Goal: Task Accomplishment & Management: Manage account settings

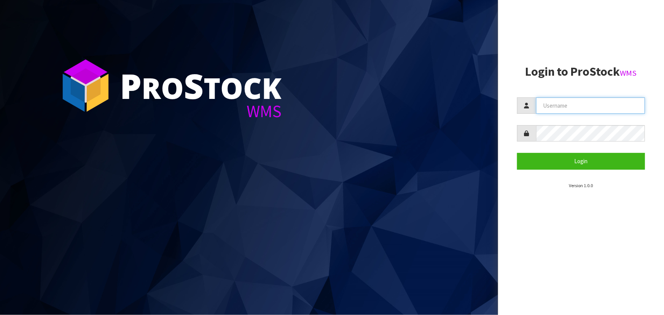
click at [349, 108] on input "text" at bounding box center [590, 105] width 109 height 16
type input "Hayrinna"
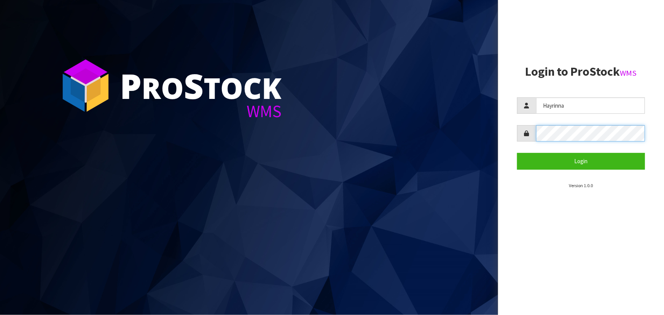
click at [349, 153] on button "Login" at bounding box center [581, 161] width 128 height 16
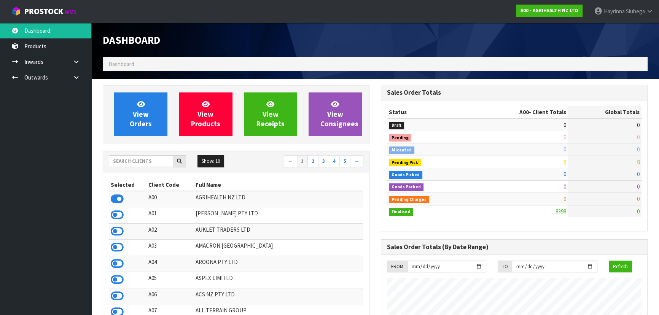
scroll to position [576, 278]
click at [164, 160] on input "text" at bounding box center [141, 161] width 64 height 12
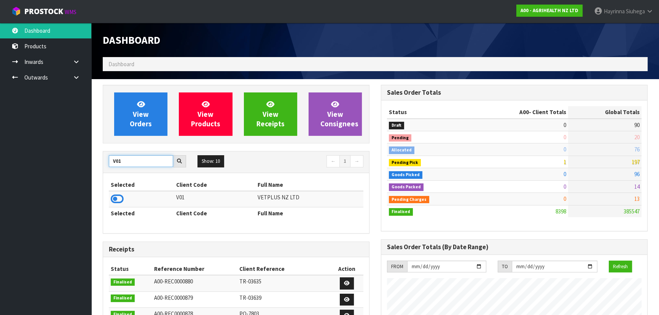
type input "V01"
click at [118, 205] on td at bounding box center [141, 199] width 65 height 16
click at [118, 200] on icon at bounding box center [117, 198] width 13 height 11
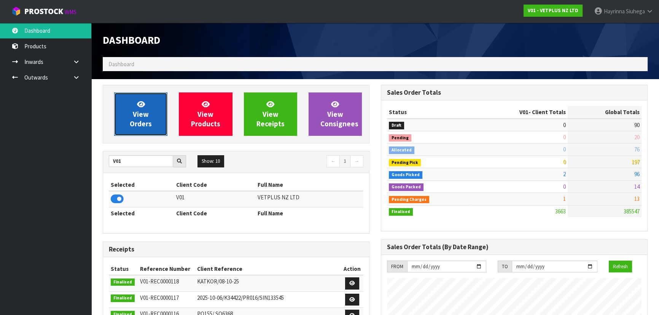
click at [136, 127] on span "View Orders" at bounding box center [141, 114] width 22 height 29
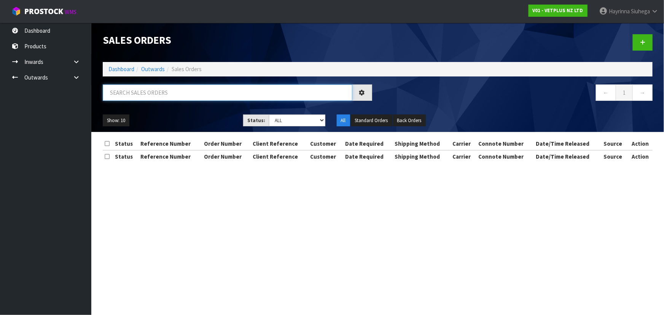
click at [152, 84] on input "text" at bounding box center [228, 92] width 250 height 16
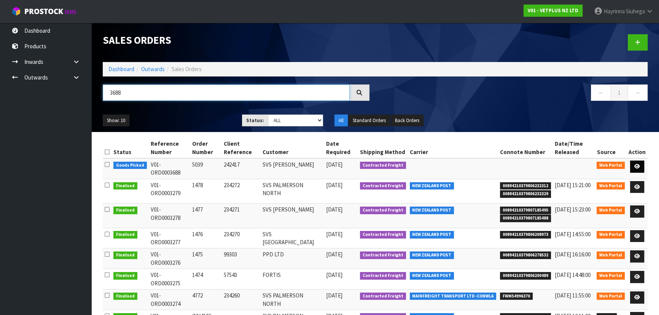
type input "3688"
click at [349, 165] on icon at bounding box center [638, 166] width 6 height 5
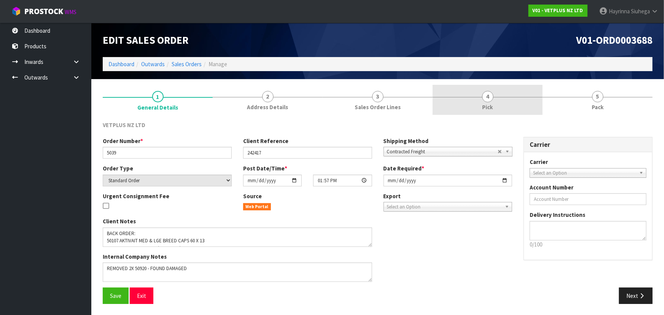
click at [349, 110] on link "4 Pick" at bounding box center [488, 100] width 110 height 30
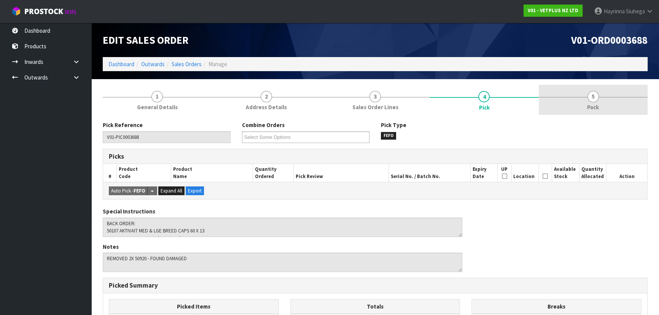
click at [349, 105] on link "5 Pack" at bounding box center [593, 100] width 109 height 30
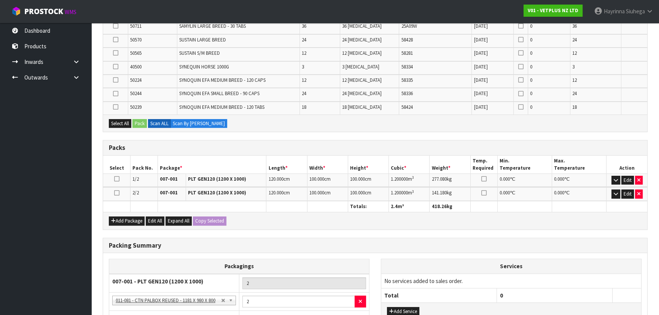
scroll to position [346, 0]
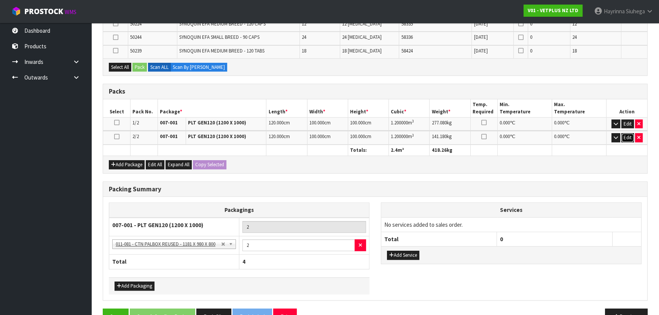
click at [349, 137] on button "Edit" at bounding box center [628, 137] width 13 height 9
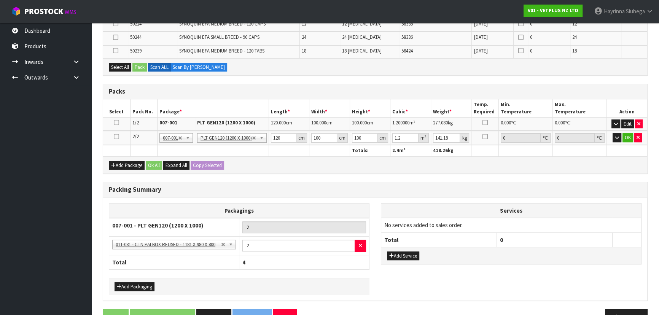
click at [349, 135] on td "OK" at bounding box center [627, 138] width 40 height 14
click at [349, 136] on button "button" at bounding box center [617, 137] width 9 height 9
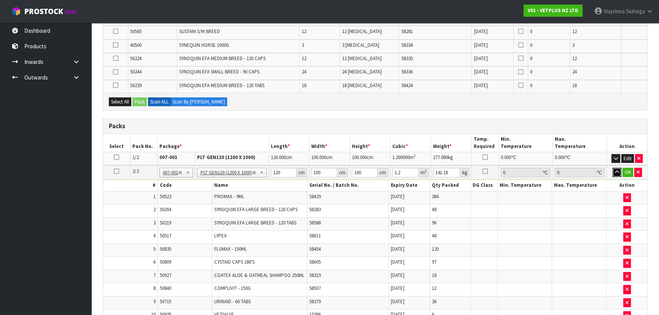
scroll to position [207, 0]
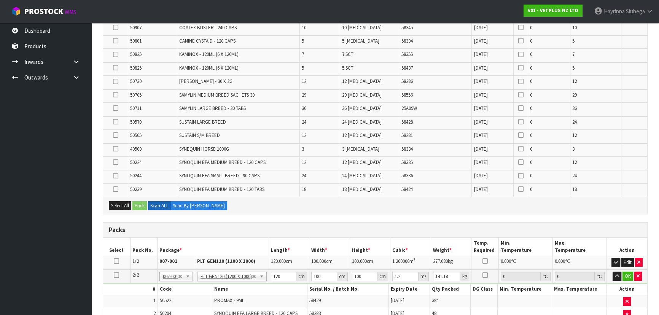
click at [116, 207] on icon at bounding box center [116, 275] width 5 height 0
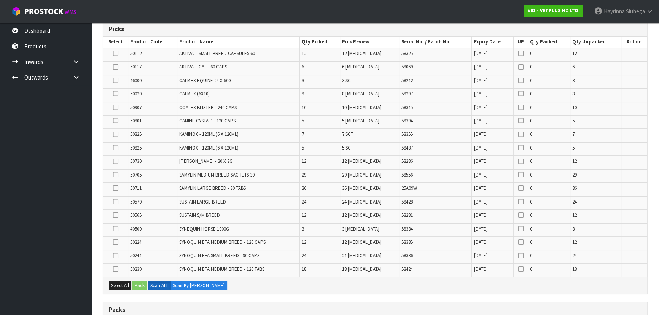
scroll to position [138, 0]
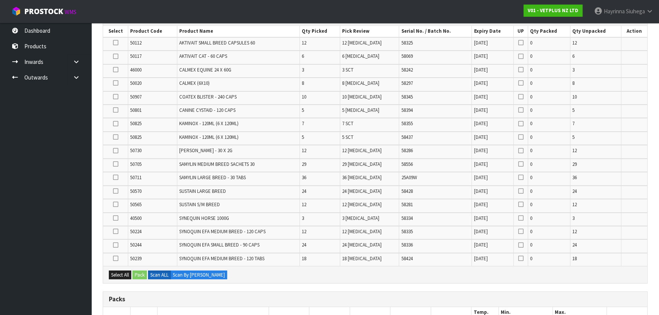
click at [214, 180] on td "SAMYLIN LARGE BREED - 30 TABS" at bounding box center [238, 178] width 123 height 13
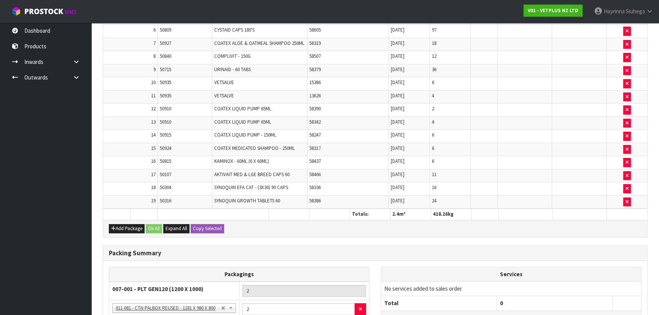
scroll to position [171, 0]
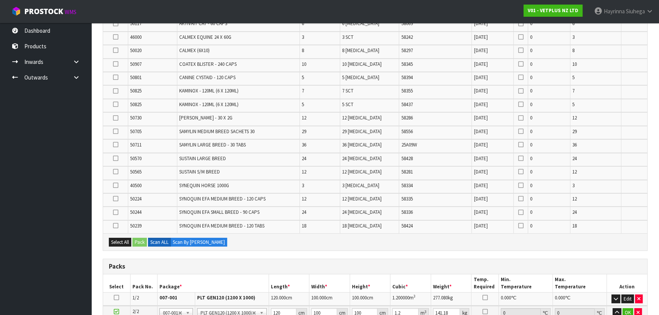
click at [115, 158] on icon at bounding box center [115, 158] width 5 height 0
click at [0, 0] on input "checkbox" at bounding box center [0, 0] width 0 height 0
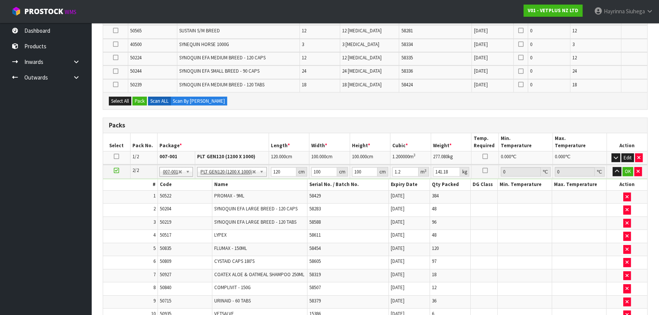
scroll to position [240, 0]
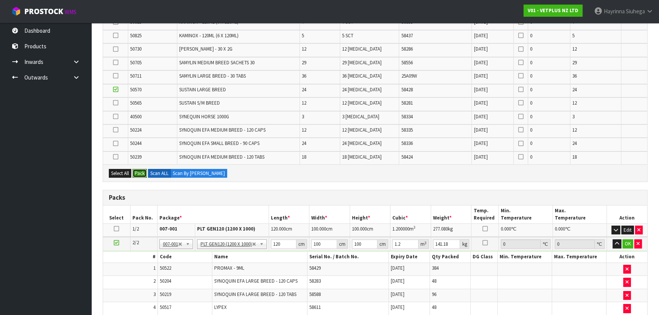
click at [140, 169] on button "Pack" at bounding box center [139, 173] width 14 height 9
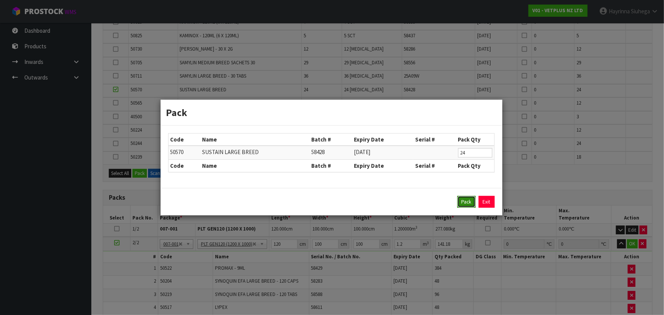
drag, startPoint x: 465, startPoint y: 200, endPoint x: 465, endPoint y: 204, distance: 4.2
click at [349, 200] on button "Pack" at bounding box center [467, 202] width 18 height 12
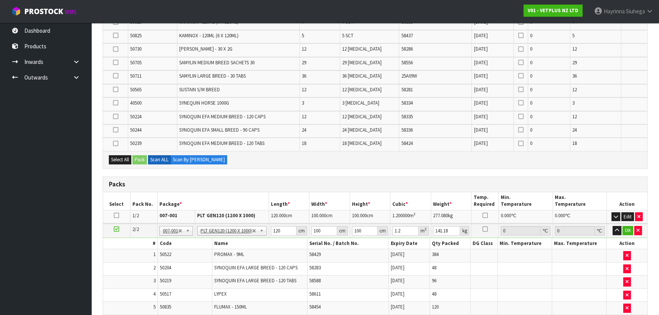
type input "0"
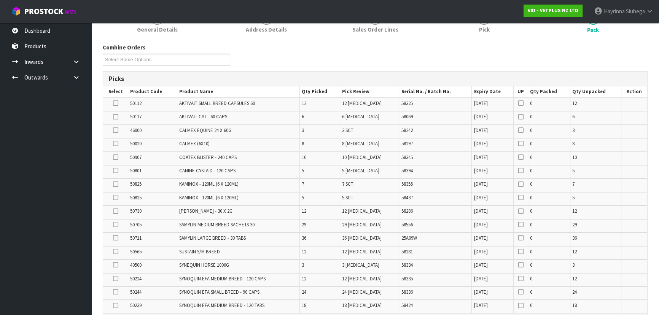
scroll to position [67, 0]
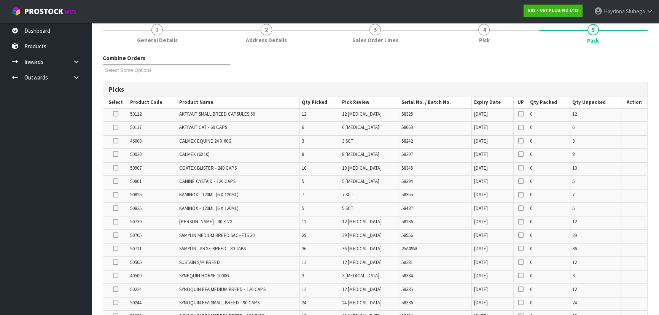
click at [118, 154] on icon at bounding box center [115, 154] width 5 height 0
click at [0, 0] on input "checkbox" at bounding box center [0, 0] width 0 height 0
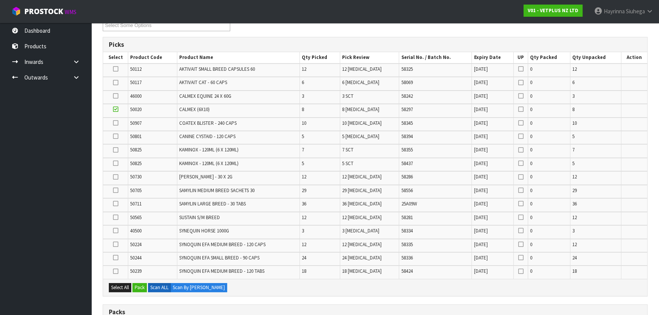
scroll to position [206, 0]
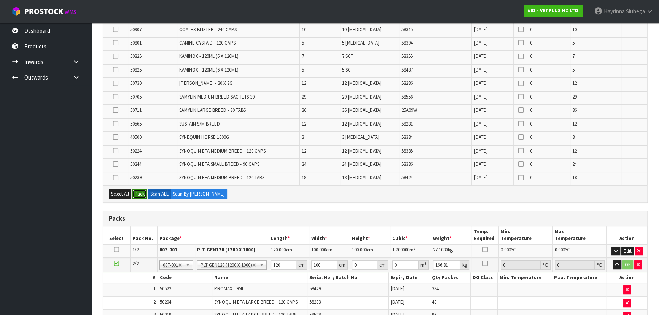
click at [138, 194] on button "Pack" at bounding box center [139, 194] width 14 height 9
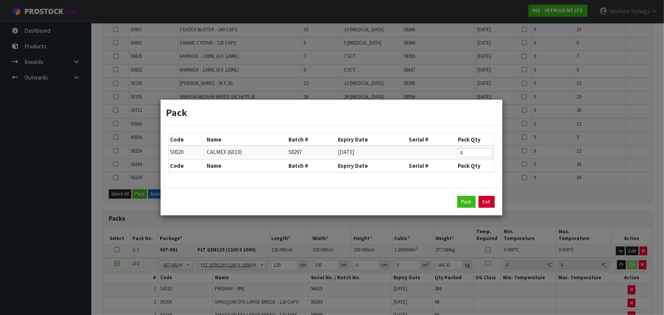
click at [349, 202] on link "Exit" at bounding box center [487, 202] width 16 height 12
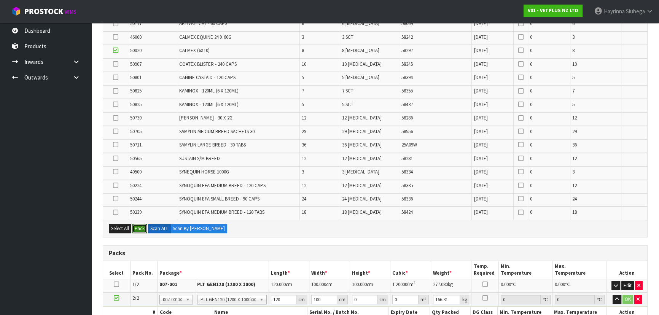
scroll to position [102, 0]
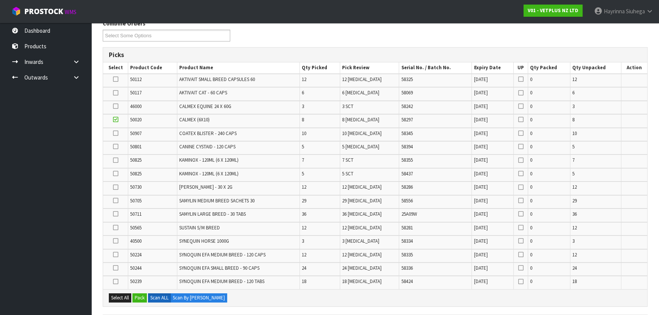
click at [113, 120] on icon at bounding box center [115, 120] width 5 height 0
click at [0, 0] on input "checkbox" at bounding box center [0, 0] width 0 height 0
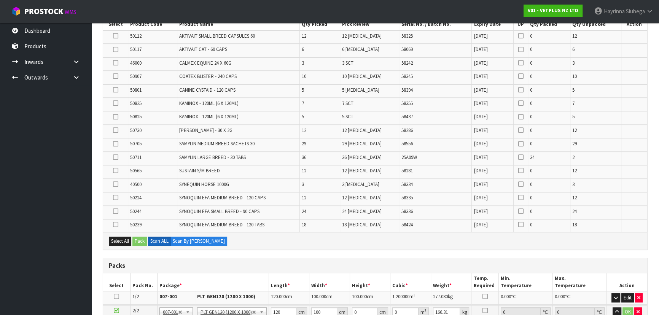
scroll to position [75, 0]
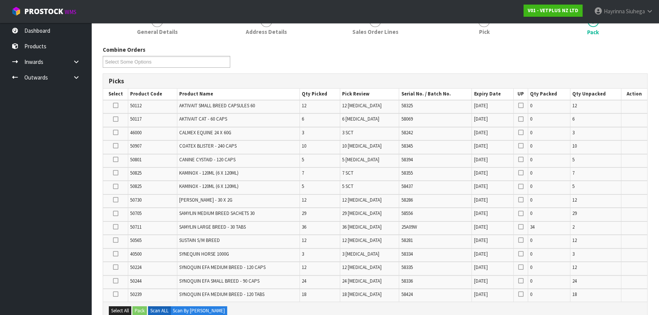
click at [275, 207] on td "SAMYLIN MEDIUM BREED SACHETS 30" at bounding box center [238, 214] width 123 height 13
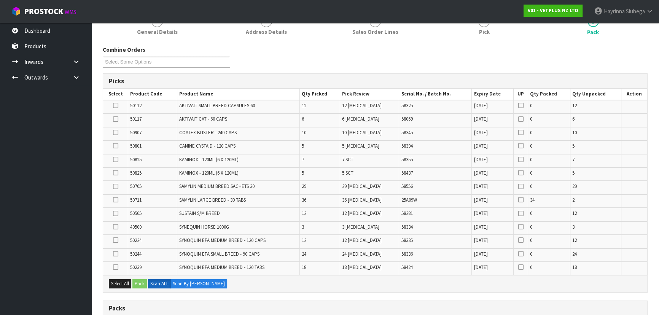
click at [349, 127] on td "58345" at bounding box center [435, 133] width 73 height 13
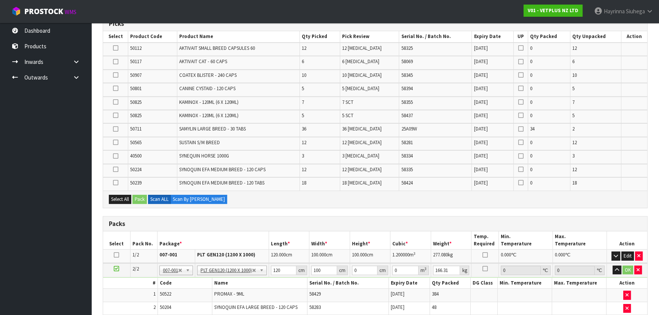
scroll to position [145, 0]
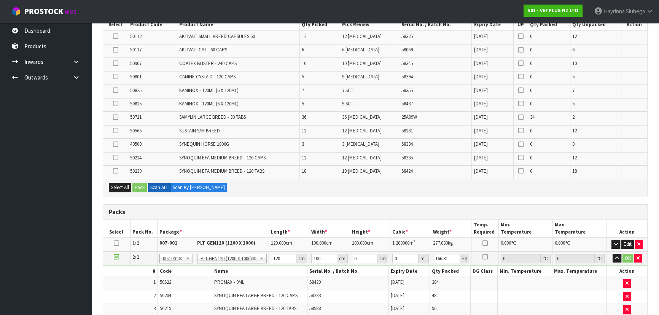
click at [349, 112] on td "36 PCE" at bounding box center [369, 118] width 59 height 13
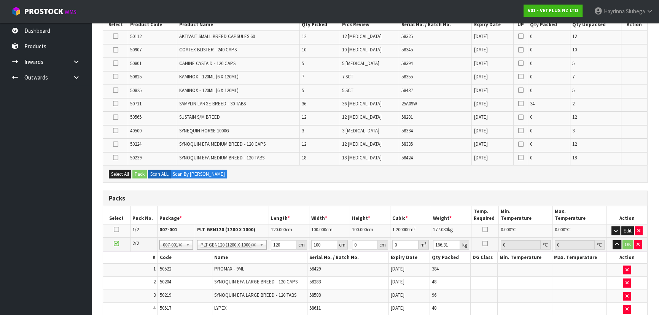
click at [349, 97] on td "06/02/2027" at bounding box center [493, 91] width 42 height 13
click at [349, 144] on icon at bounding box center [520, 144] width 5 height 6
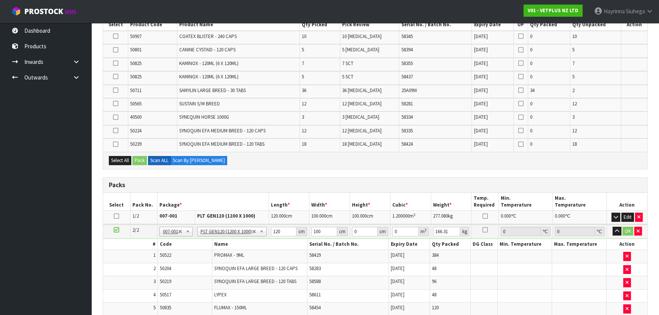
click at [349, 77] on td "58437" at bounding box center [435, 77] width 73 height 13
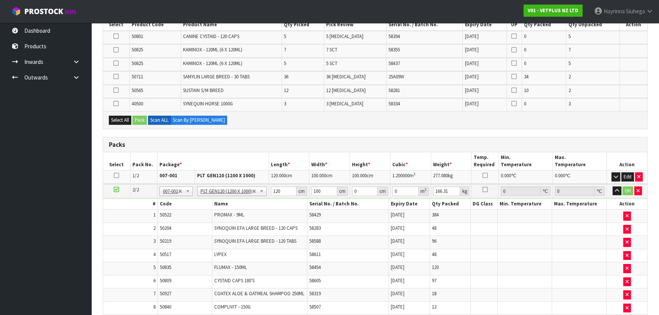
click at [118, 36] on icon at bounding box center [115, 36] width 5 height 0
click at [0, 0] on input "checkbox" at bounding box center [0, 0] width 0 height 0
click at [141, 117] on button "Pack" at bounding box center [139, 120] width 14 height 9
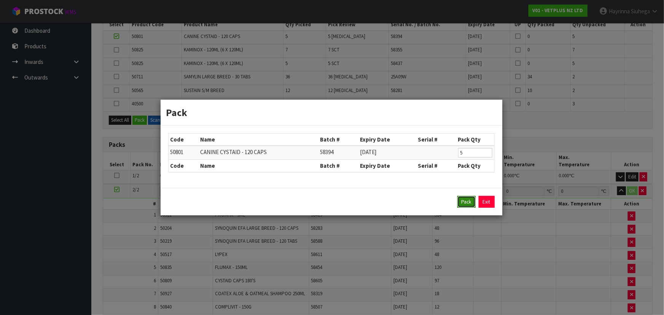
click at [349, 200] on button "Pack" at bounding box center [467, 202] width 18 height 12
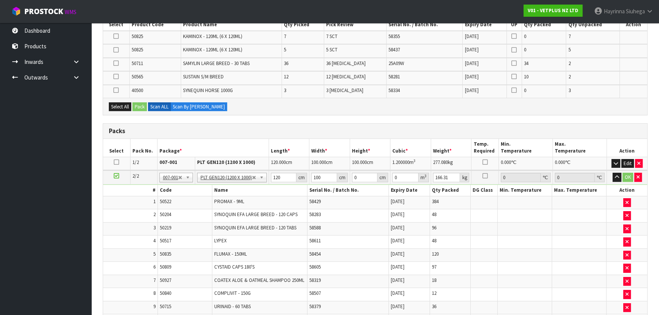
type input "208.52"
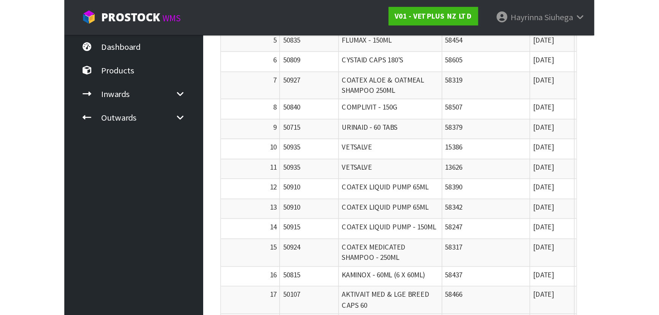
scroll to position [637, 0]
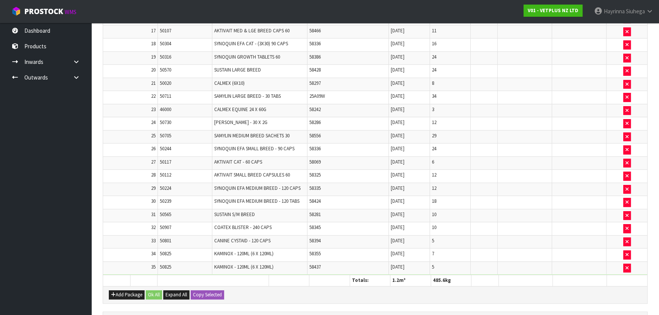
click at [349, 156] on td "31/12/2026" at bounding box center [409, 162] width 41 height 13
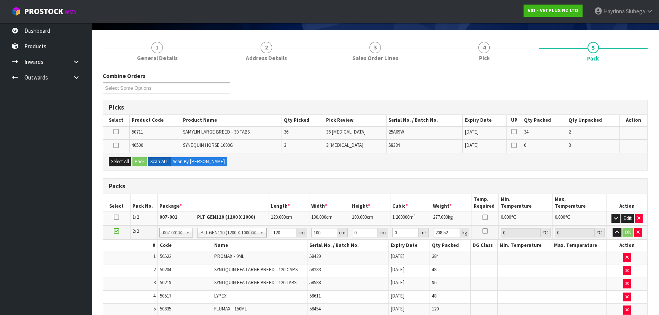
scroll to position [325, 0]
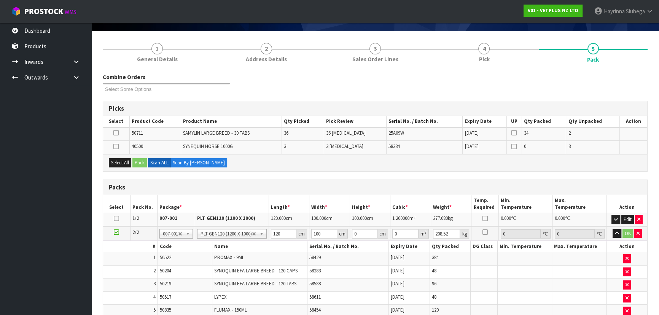
click at [342, 185] on h3 "Packs" at bounding box center [375, 187] width 533 height 7
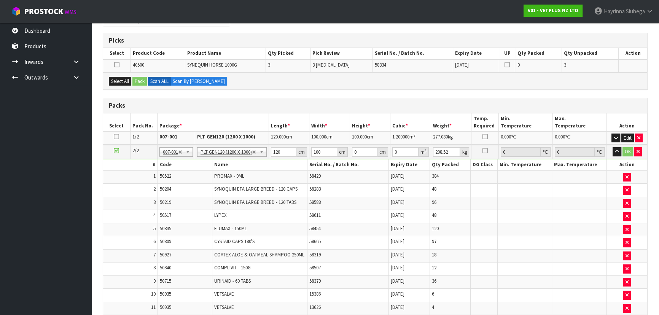
scroll to position [81, 0]
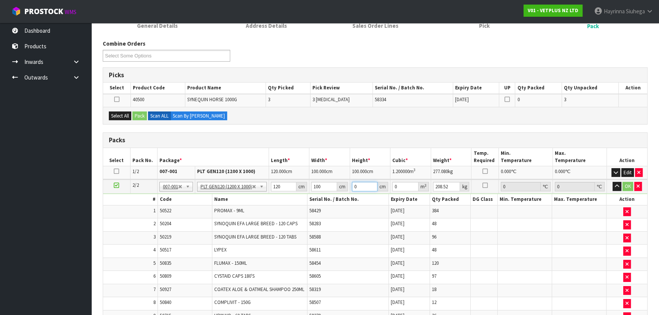
click at [349, 187] on input "0" at bounding box center [365, 187] width 26 height 10
type input "1"
type input "0.012"
type input "10"
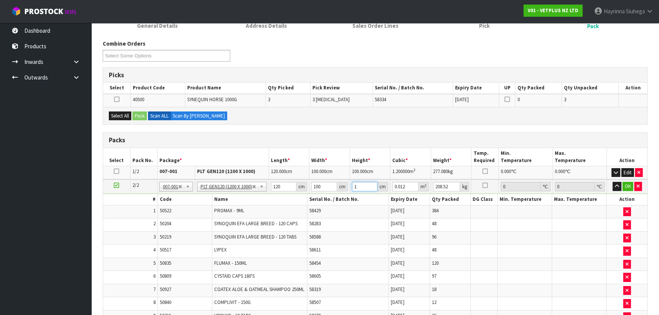
type input "0.12"
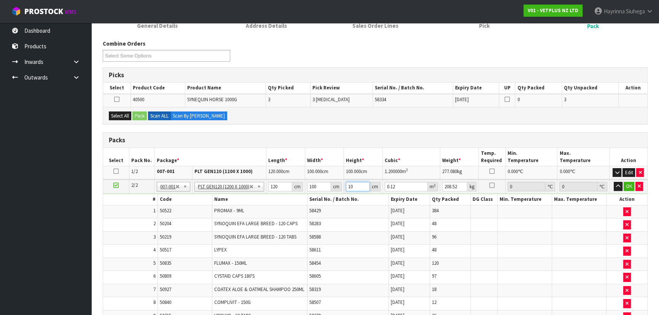
type input "100"
type input "1.2"
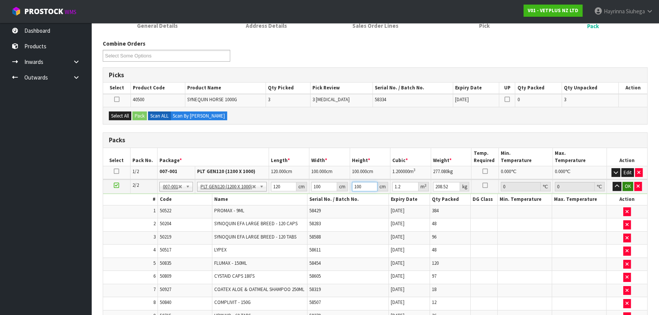
type input "100"
click at [349, 184] on button "OK" at bounding box center [628, 186] width 11 height 9
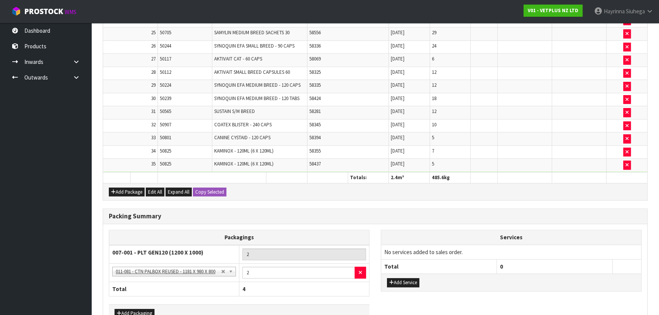
scroll to position [617, 0]
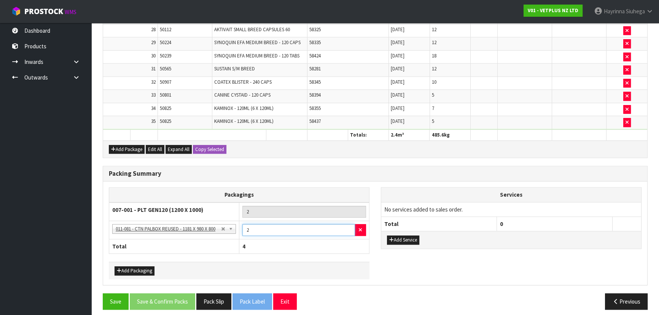
drag, startPoint x: 248, startPoint y: 228, endPoint x: 244, endPoint y: 228, distance: 4.2
click at [244, 207] on input "2" at bounding box center [298, 230] width 113 height 12
type input "12"
click at [114, 207] on button "Save" at bounding box center [116, 301] width 26 height 16
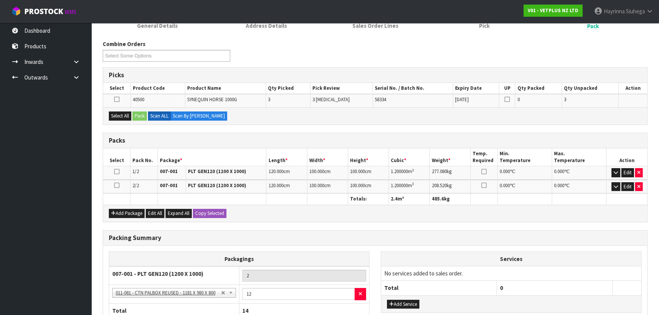
scroll to position [138, 0]
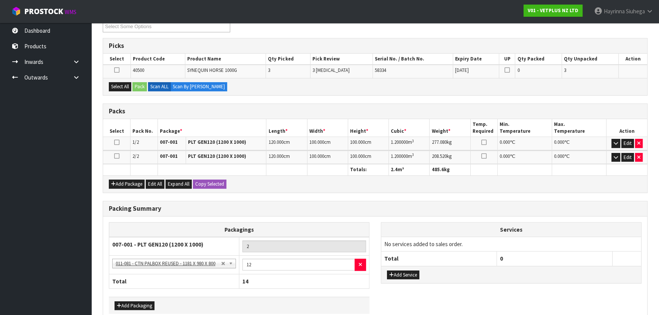
click at [114, 156] on icon at bounding box center [116, 156] width 5 height 0
click at [268, 105] on div "Packs" at bounding box center [375, 111] width 544 height 15
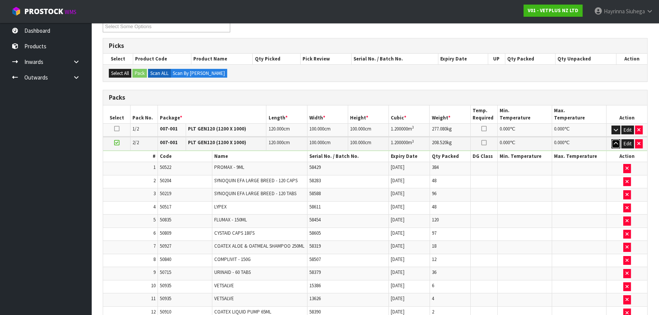
click at [349, 144] on button "button" at bounding box center [616, 143] width 9 height 9
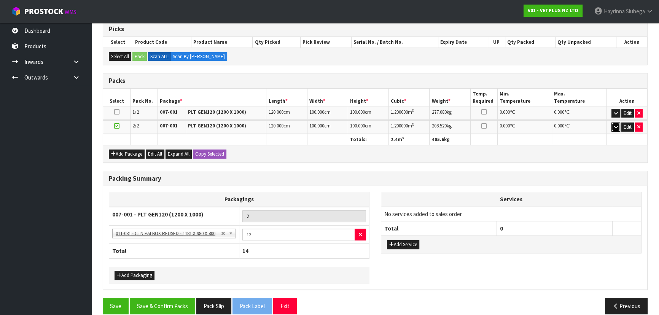
scroll to position [164, 0]
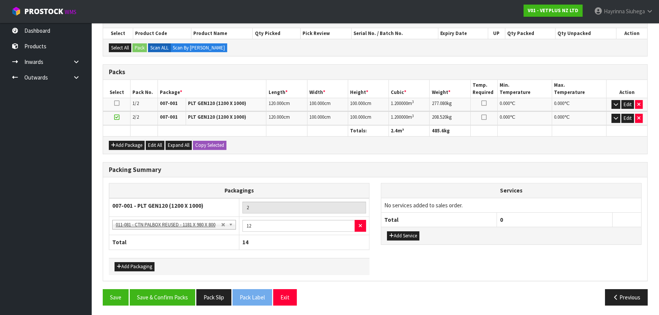
click at [349, 149] on div "Add Package Edit All Expand All Copy Selected" at bounding box center [375, 144] width 544 height 17
click at [349, 100] on button "Edit" at bounding box center [628, 104] width 13 height 9
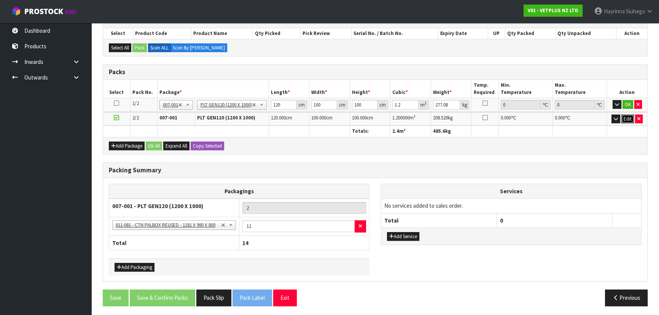
click at [349, 115] on button "Edit" at bounding box center [628, 119] width 13 height 9
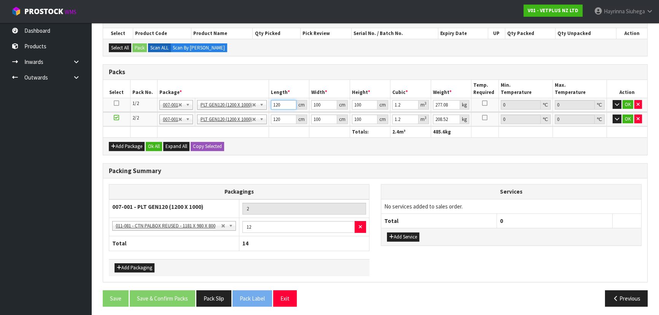
click at [284, 104] on input "120" at bounding box center [284, 105] width 26 height 10
click at [279, 207] on input "12" at bounding box center [298, 227] width 113 height 12
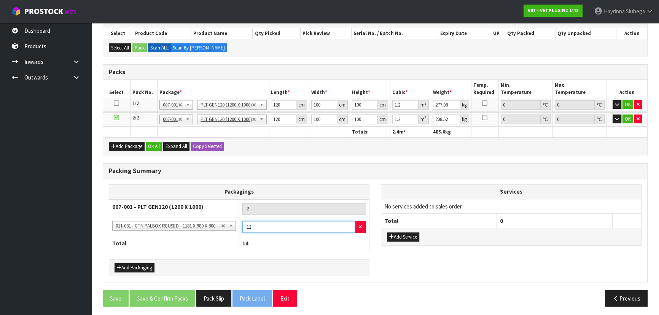
click at [279, 207] on input "12" at bounding box center [298, 227] width 113 height 12
type input "2"
click at [138, 207] on button "Add Packaging" at bounding box center [135, 267] width 40 height 9
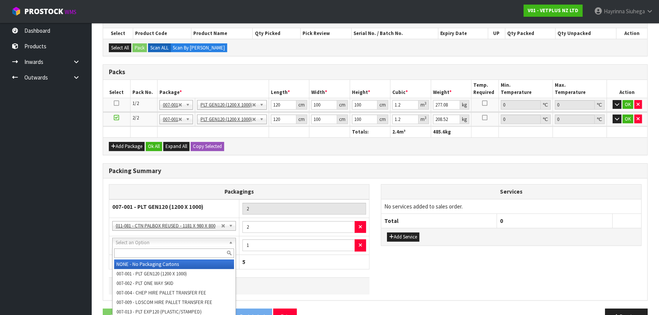
click at [143, 207] on input "text" at bounding box center [174, 254] width 120 height 10
type input "OC"
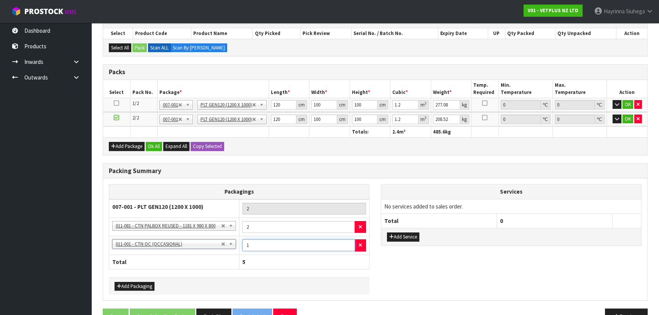
click at [258, 207] on input "1" at bounding box center [298, 245] width 113 height 12
type input "12"
click at [342, 207] on th "16" at bounding box center [304, 262] width 130 height 14
click at [285, 104] on input "120" at bounding box center [284, 105] width 26 height 10
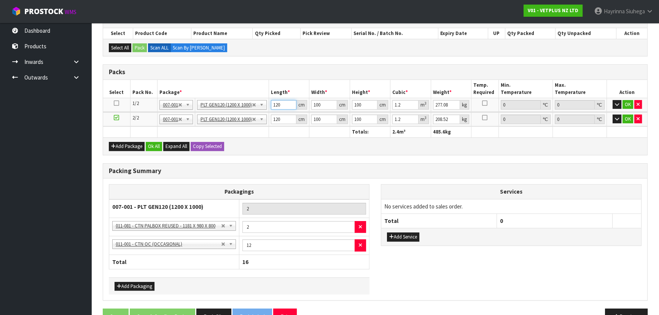
click at [285, 104] on input "120" at bounding box center [284, 105] width 26 height 10
type input "1"
type input "0.01"
type input "12"
type input "0.12"
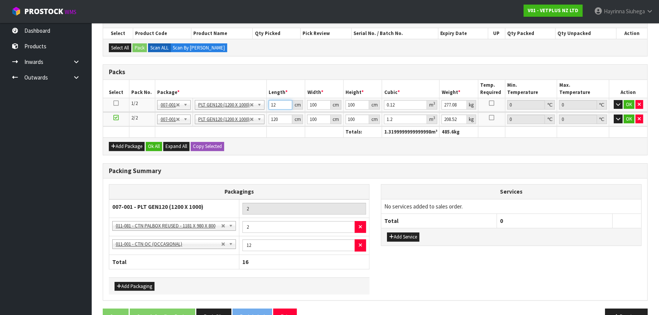
type input "122"
type input "1.22"
type input "122"
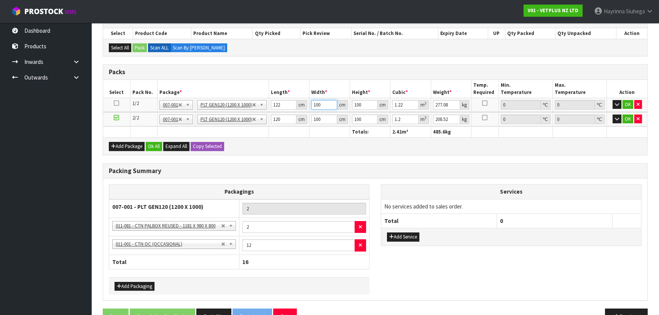
type input "1"
type input "0.0122"
type input "10"
type input "0.122"
type input "100"
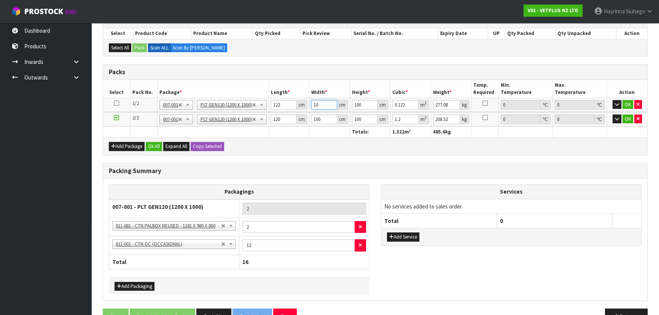
type input "1.22"
type input "1"
type input "0.0122"
type input "14"
type input "0.1708"
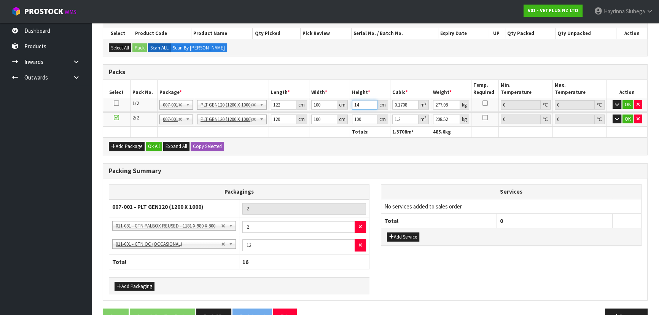
type input "140"
type input "1.708"
type input "140"
type input "312"
type input "1"
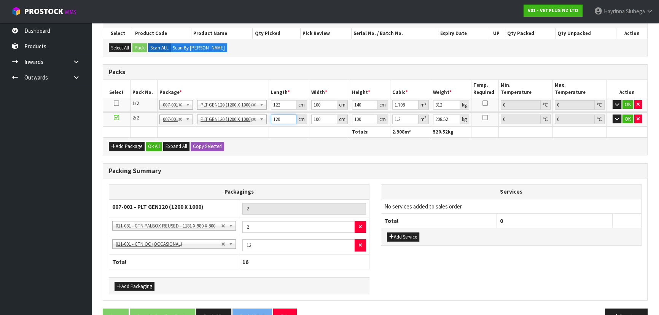
type input "0.01"
type input "11"
type input "0.11"
type input "115"
type input "1.15"
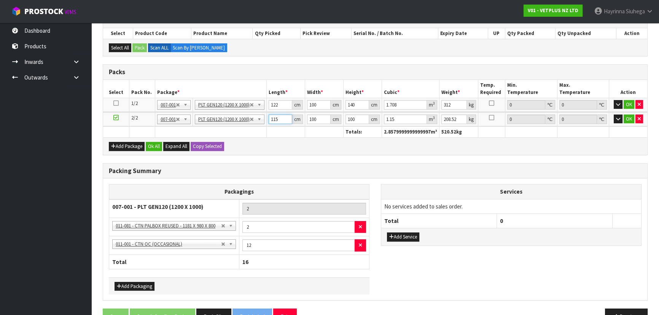
type input "115"
type input "1"
type input "0.0115"
type input "11"
type input "0.1265"
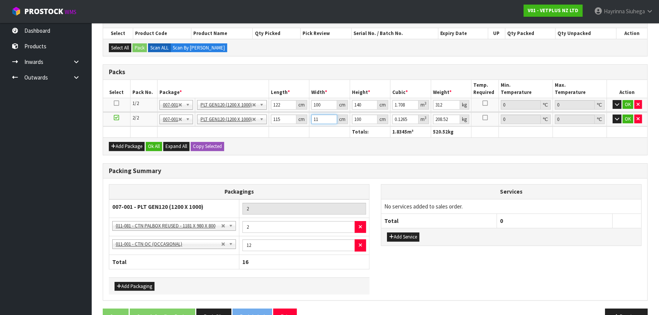
type input "110"
type input "1.265"
type input "110"
type input "1"
type input "0.01265"
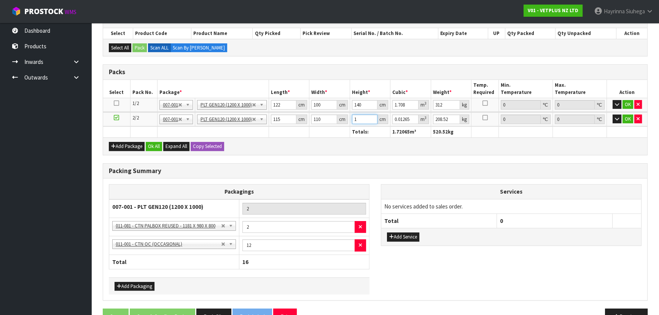
type input "15"
type input "0.18975"
type input "154"
type input "1.9481"
type input "154"
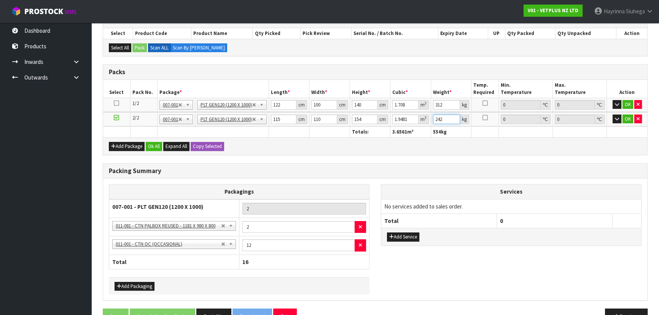
type input "242"
click at [349, 193] on th "Services" at bounding box center [511, 192] width 260 height 14
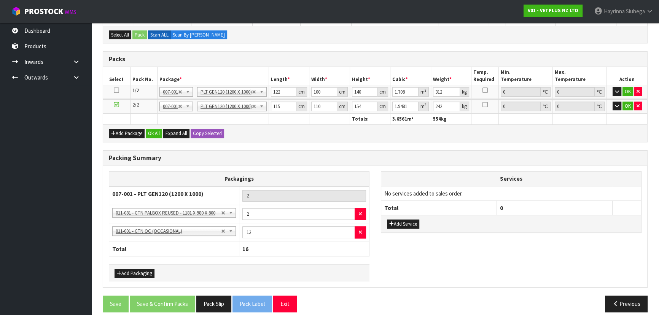
scroll to position [183, 0]
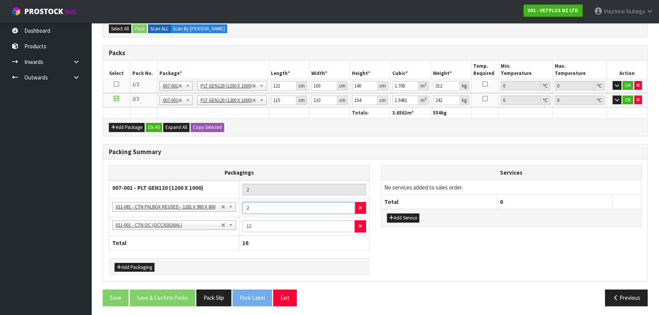
click at [258, 206] on input "2" at bounding box center [298, 208] width 113 height 12
click at [257, 206] on input "2" at bounding box center [298, 208] width 113 height 12
type input "1"
click at [151, 207] on button "Add Packaging" at bounding box center [135, 267] width 40 height 9
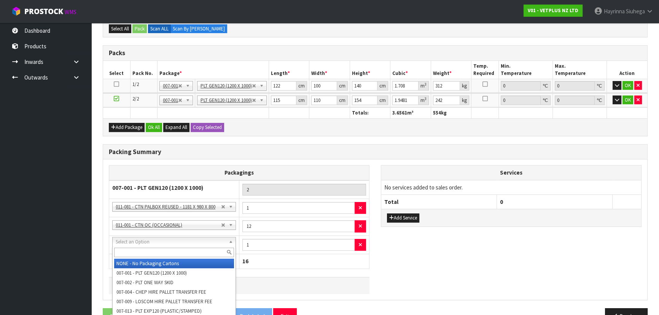
click at [162, 207] on input "text" at bounding box center [174, 253] width 120 height 10
type input "PALB"
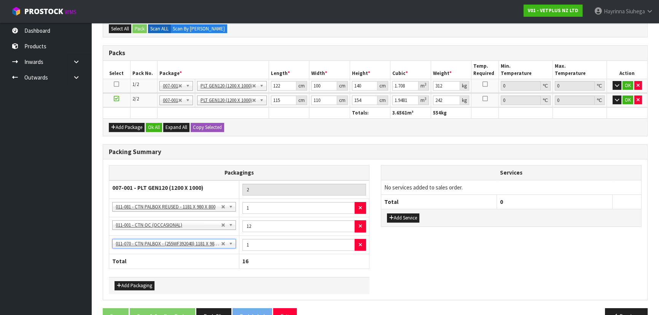
click at [303, 207] on th "16" at bounding box center [304, 261] width 130 height 14
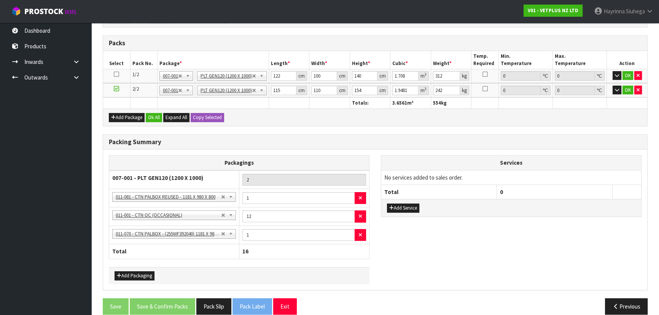
scroll to position [201, 0]
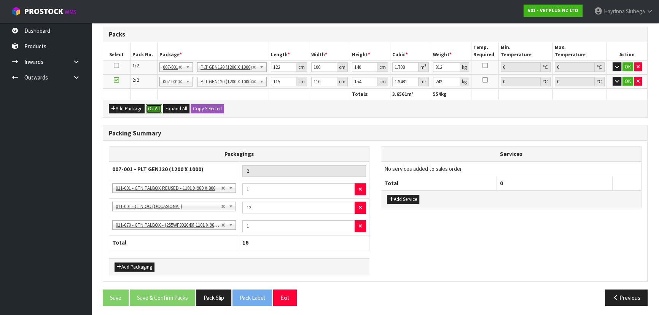
click at [156, 106] on button "Ok All" at bounding box center [154, 108] width 16 height 9
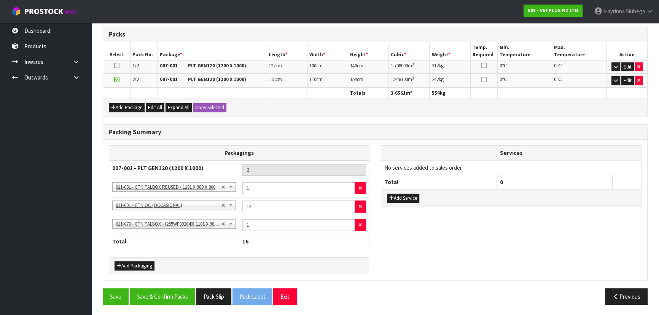
scroll to position [200, 0]
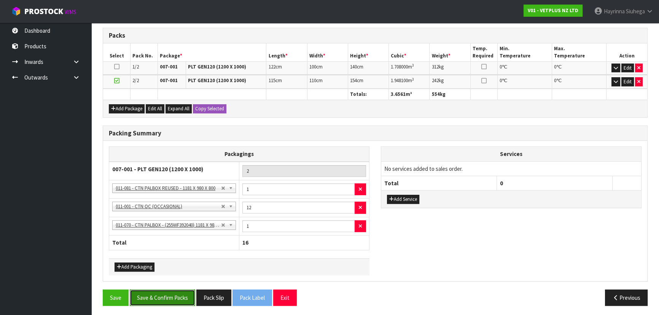
click at [182, 207] on button "Save & Confirm Packs" at bounding box center [162, 298] width 65 height 16
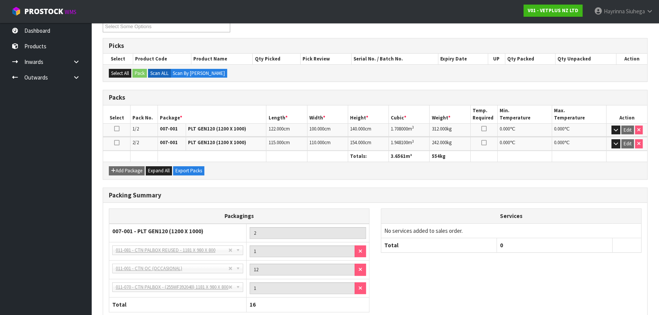
scroll to position [183, 0]
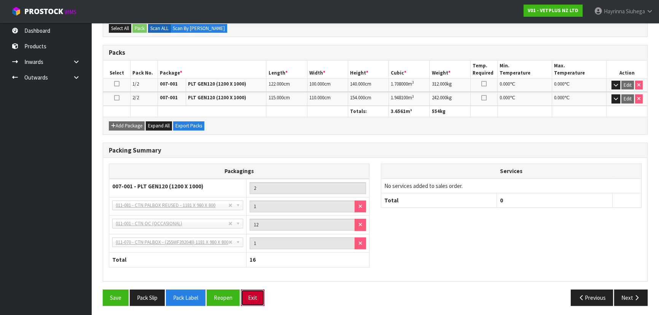
click at [263, 207] on button "Exit" at bounding box center [253, 298] width 24 height 16
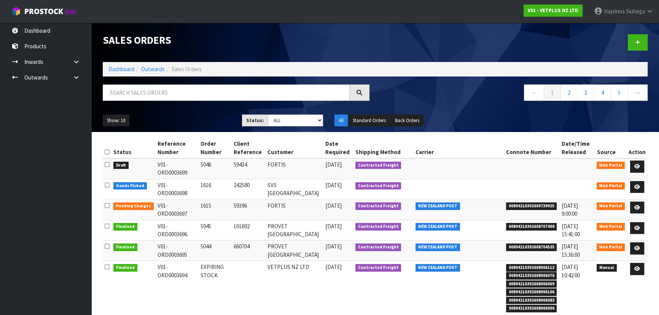
click at [118, 74] on ol "Dashboard Outwards Sales Orders" at bounding box center [375, 69] width 545 height 14
click at [120, 72] on link "Dashboard" at bounding box center [121, 68] width 26 height 7
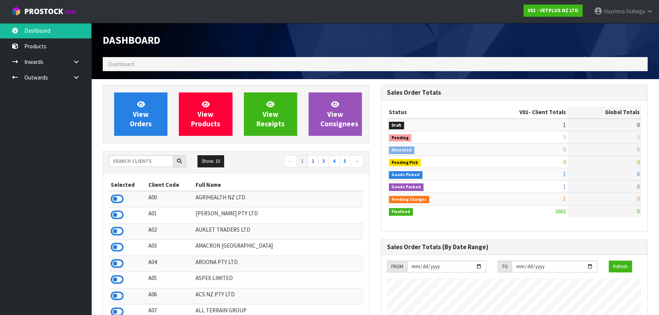
scroll to position [576, 278]
click at [264, 50] on div "Dashboard" at bounding box center [236, 40] width 278 height 34
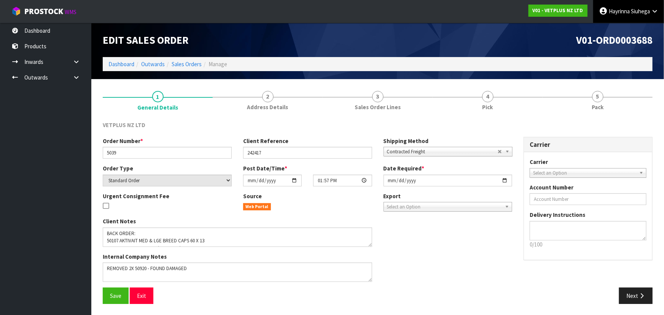
click at [628, 11] on span "Hayrinna" at bounding box center [619, 11] width 21 height 7
click at [629, 29] on link "Logout" at bounding box center [634, 30] width 60 height 10
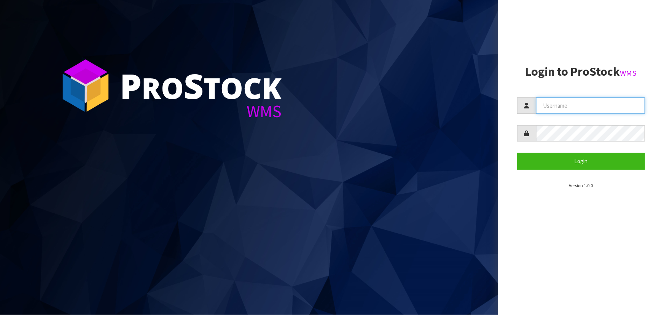
click at [600, 111] on input "text" at bounding box center [590, 105] width 109 height 16
type input "[PERSON_NAME]"
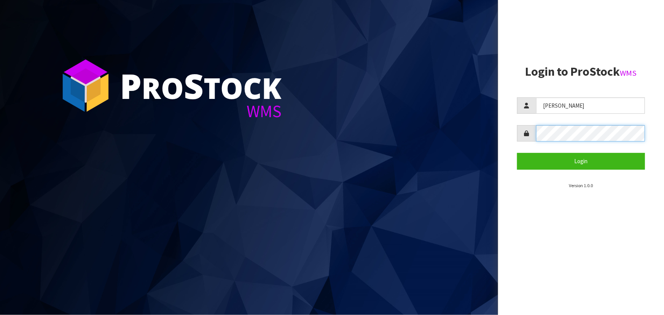
click at [517, 153] on button "Login" at bounding box center [581, 161] width 128 height 16
